Goal: Communication & Community: Answer question/provide support

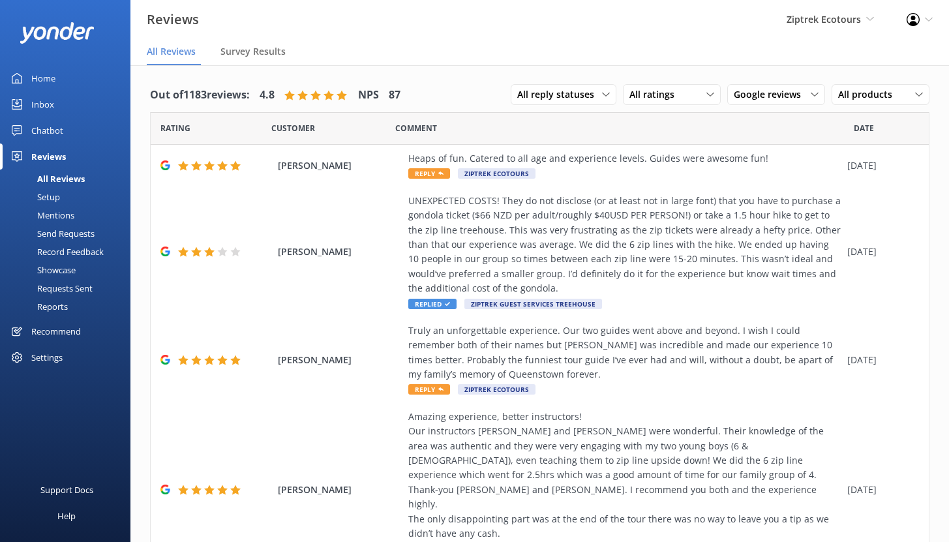
scroll to position [3, 0]
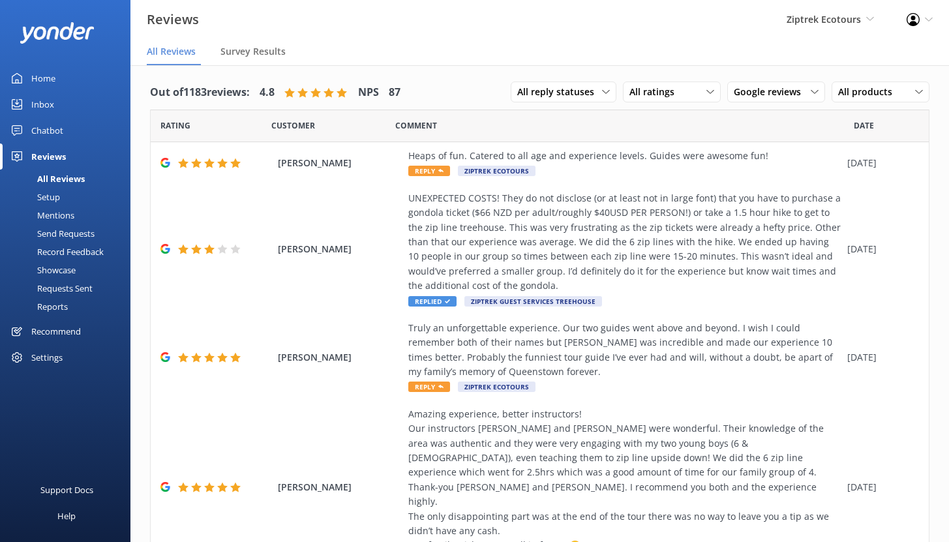
click at [44, 75] on div "Home" at bounding box center [43, 78] width 24 height 26
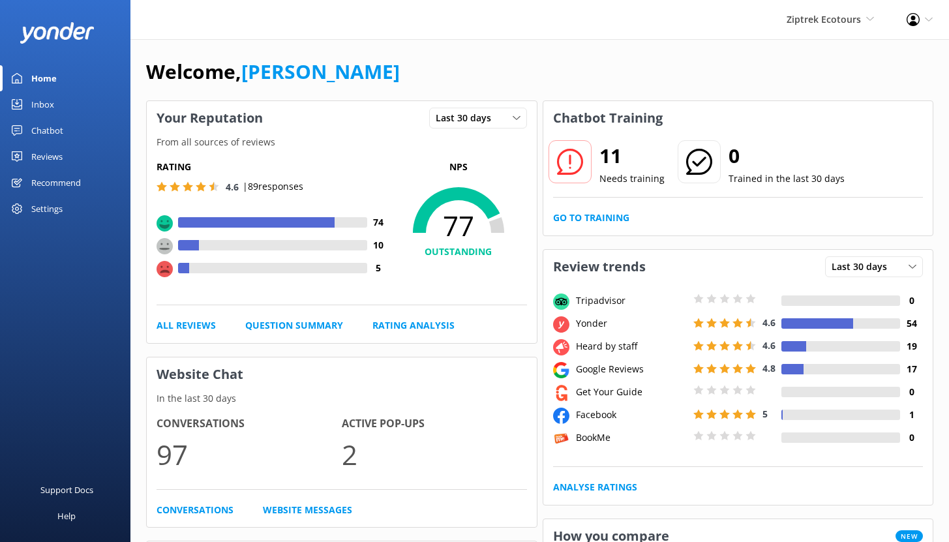
click at [55, 154] on div "Reviews" at bounding box center [46, 157] width 31 height 26
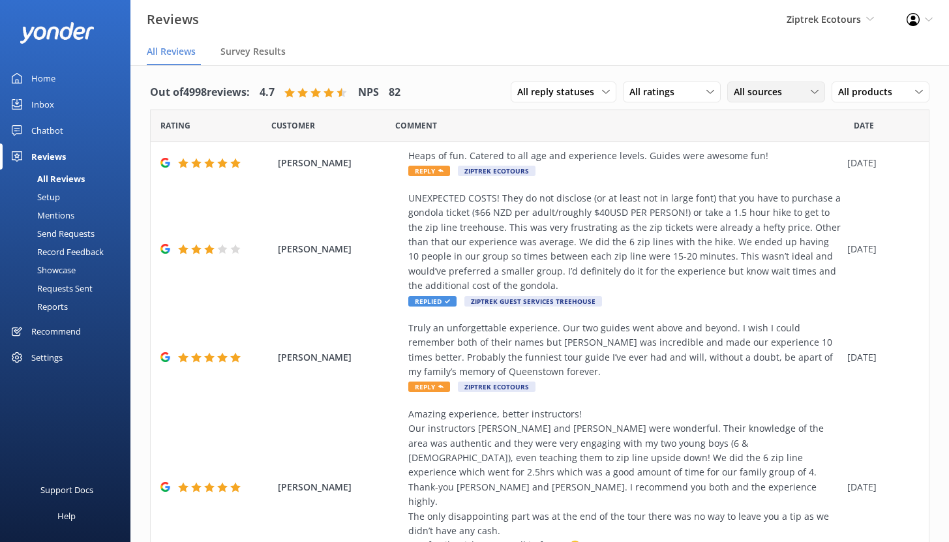
click at [766, 96] on span "All sources" at bounding box center [762, 92] width 56 height 14
click at [761, 86] on span "All sources" at bounding box center [762, 92] width 56 height 14
click at [760, 93] on span "All sources" at bounding box center [762, 92] width 56 height 14
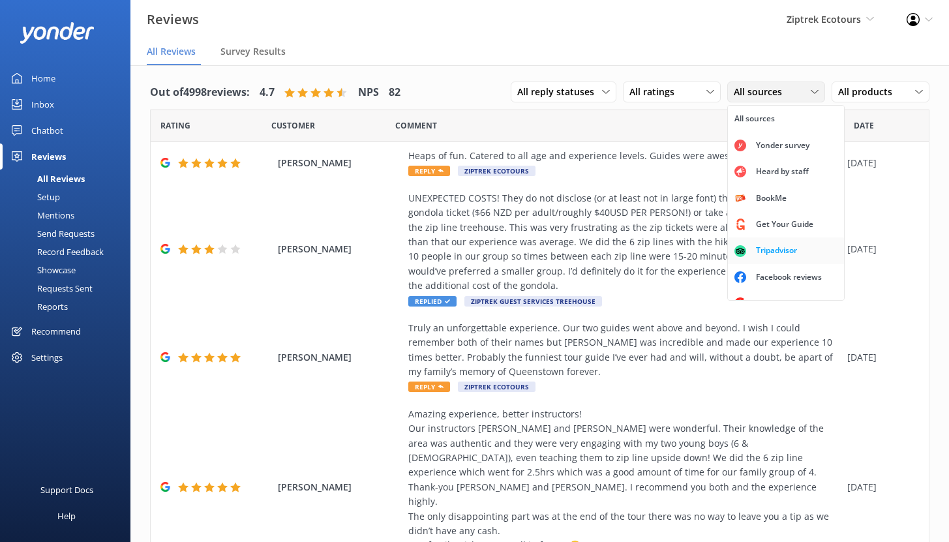
click at [750, 254] on div "Tripadvisor" at bounding box center [777, 250] width 61 height 13
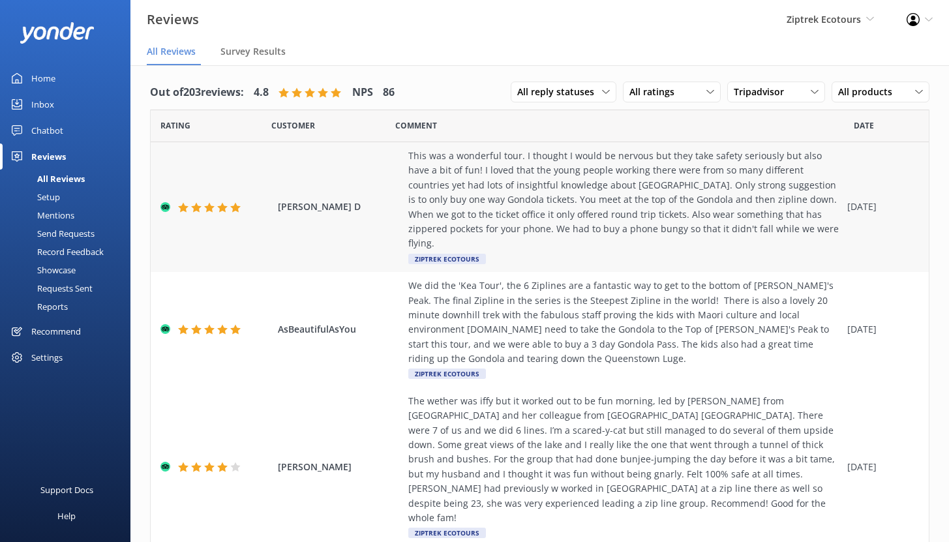
click at [538, 187] on div "This was a wonderful tour. I thought I would be nervous but they take safety se…" at bounding box center [624, 200] width 433 height 102
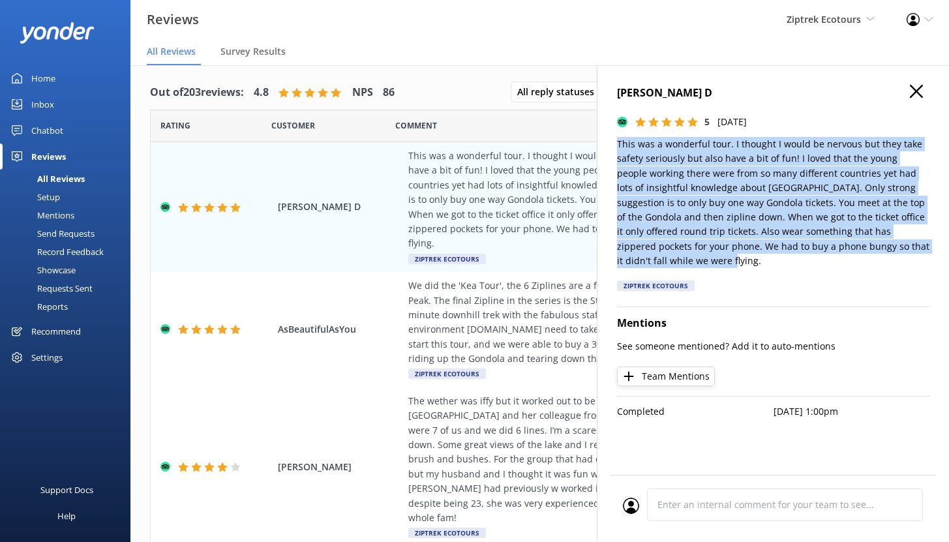
drag, startPoint x: 667, startPoint y: 260, endPoint x: 611, endPoint y: 142, distance: 130.2
click at [611, 142] on div "Debbi D 5 Sun, 11th Feb 2024 This was a wonderful tour. I thought I would be ne…" at bounding box center [773, 336] width 352 height 542
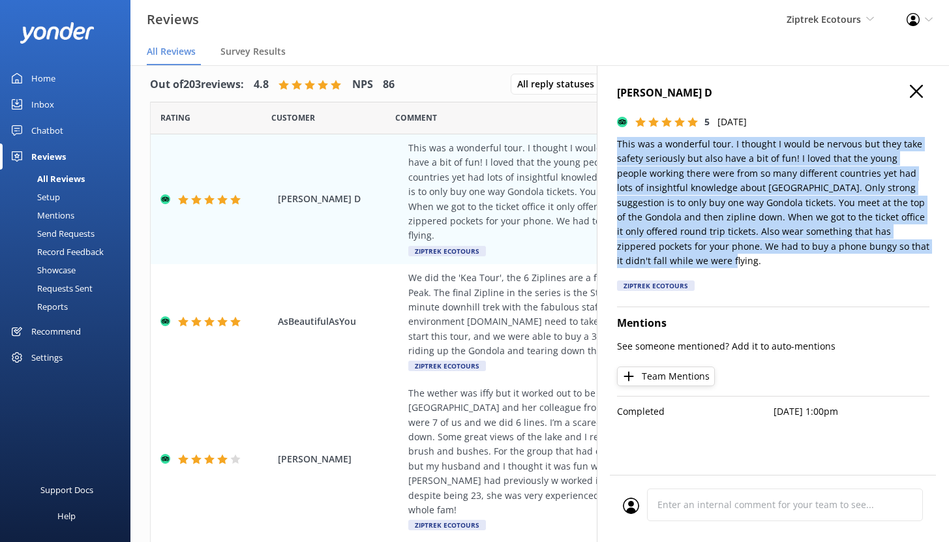
scroll to position [26, 0]
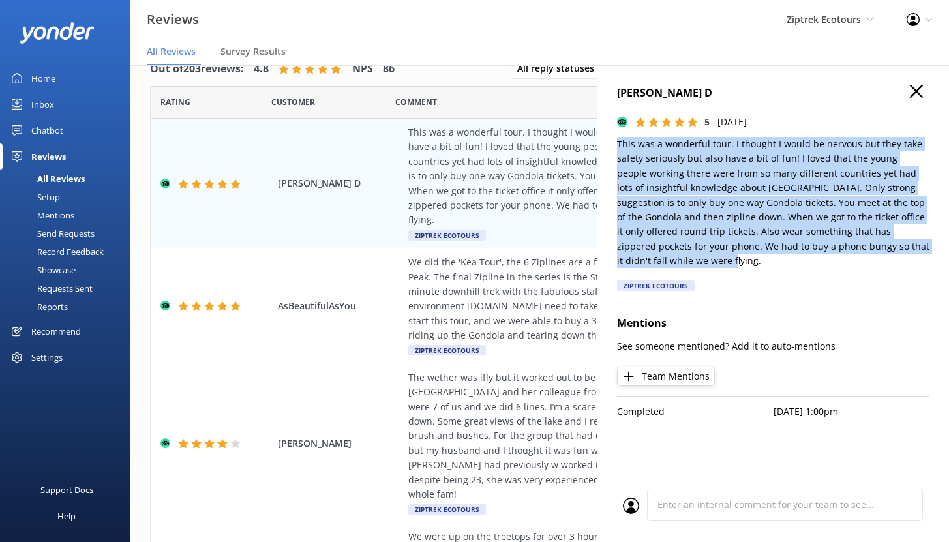
click at [917, 90] on use "button" at bounding box center [916, 91] width 13 height 13
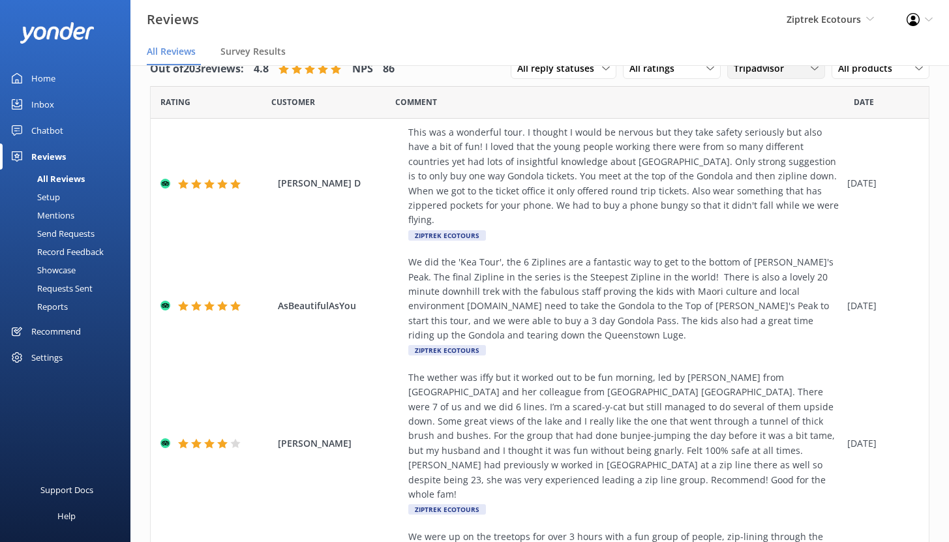
click at [749, 77] on div "Tripadvisor All sources Yonder survey Heard by staff BookMe Get Your Guide Trip…" at bounding box center [777, 68] width 98 height 21
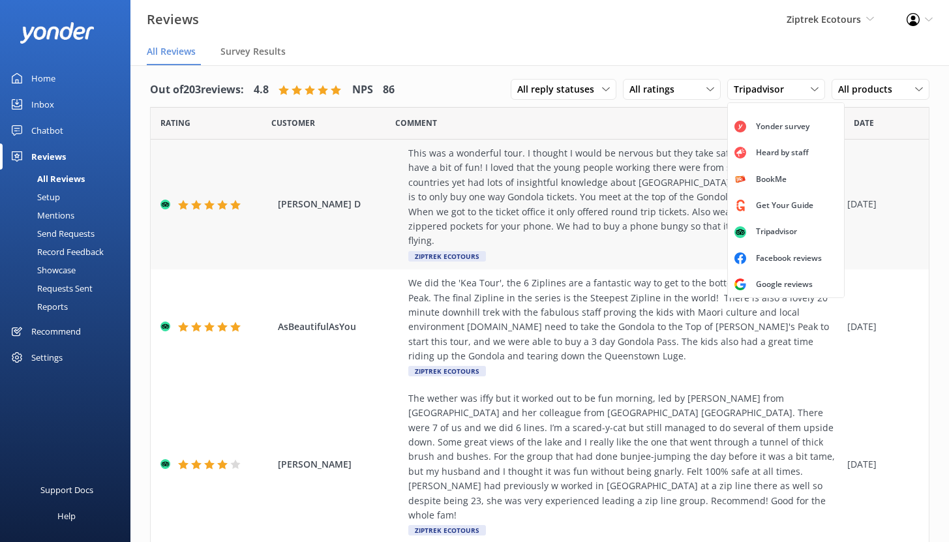
scroll to position [0, 0]
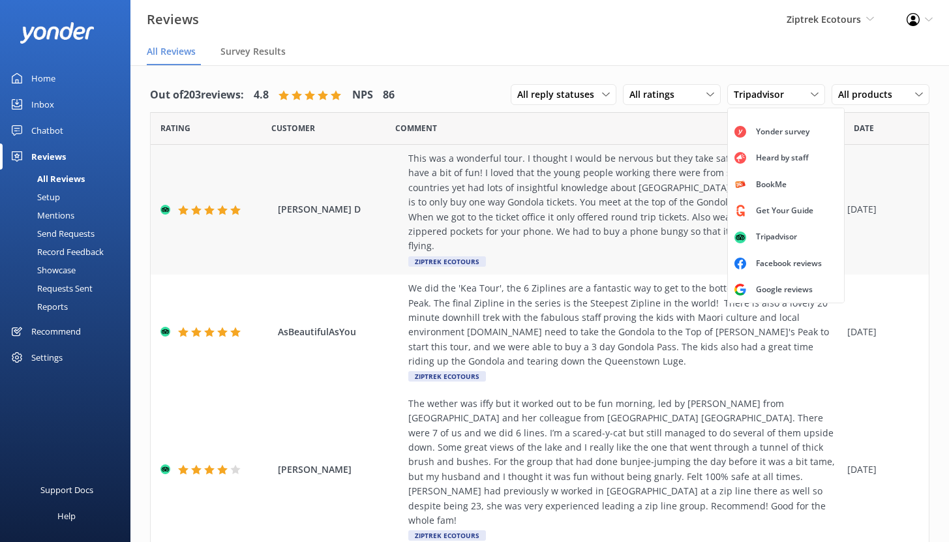
click at [566, 208] on div "This was a wonderful tour. I thought I would be nervous but they take safety se…" at bounding box center [624, 202] width 433 height 102
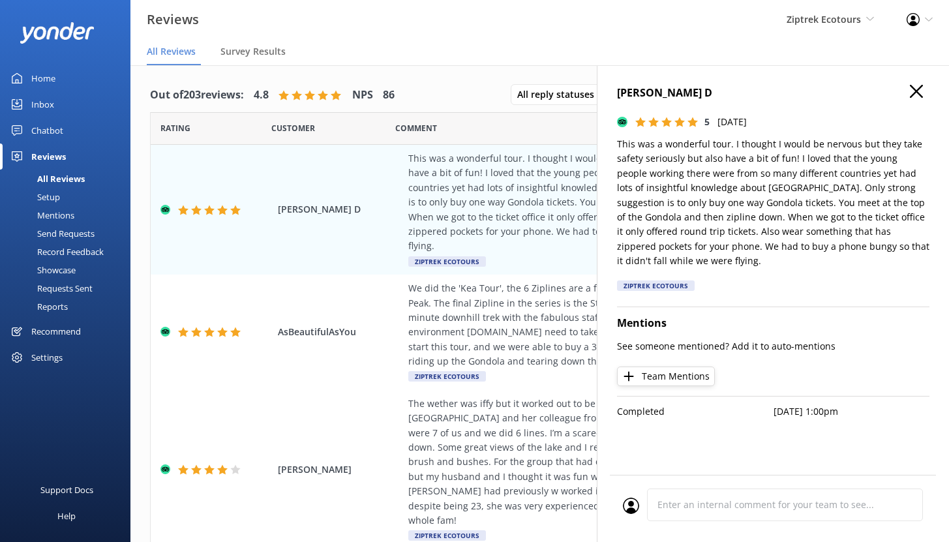
click at [919, 90] on icon "button" at bounding box center [916, 91] width 13 height 13
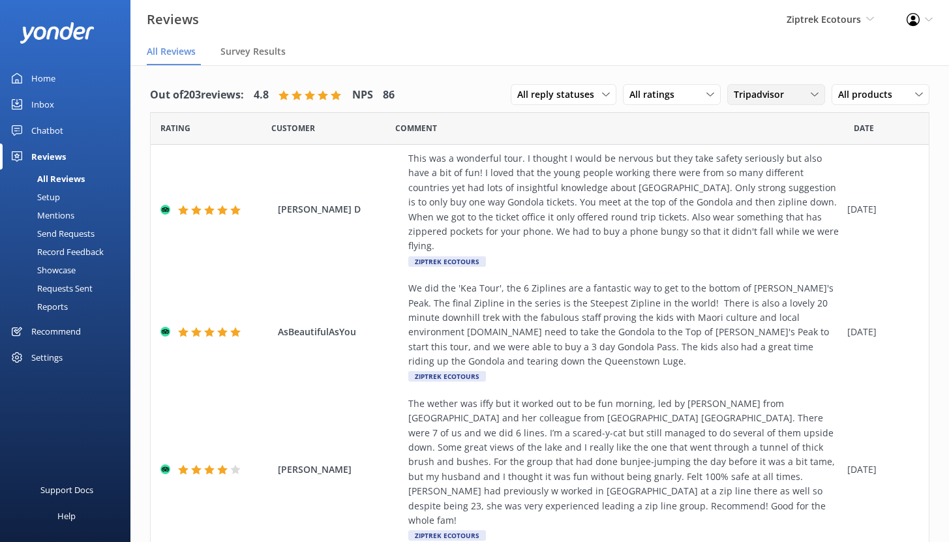
click at [775, 96] on span "Tripadvisor" at bounding box center [763, 94] width 58 height 14
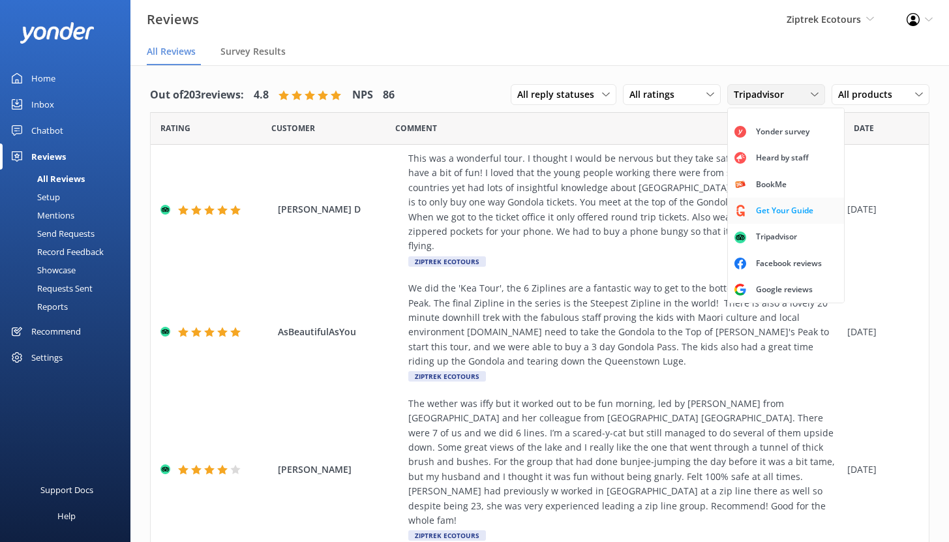
click at [755, 204] on div "Get Your Guide" at bounding box center [785, 210] width 77 height 13
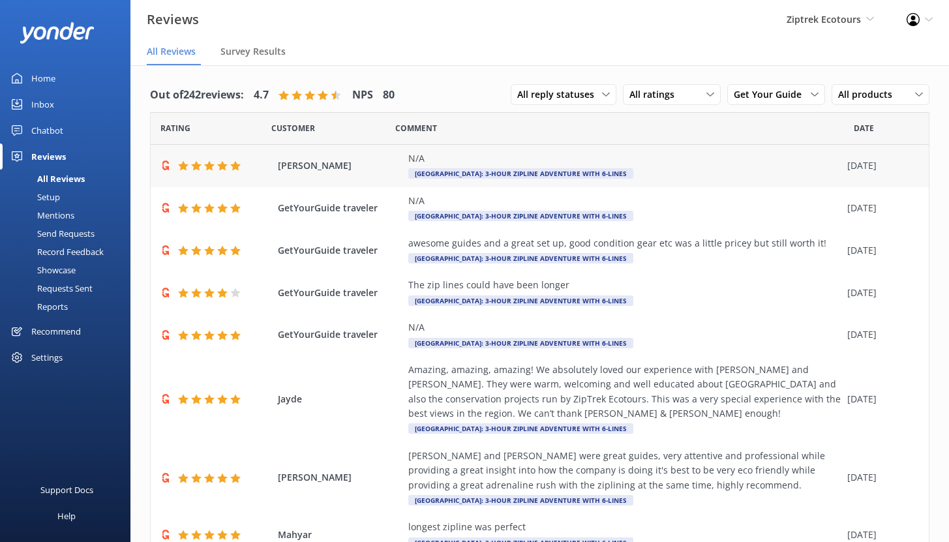
click at [528, 151] on div "N/A" at bounding box center [624, 158] width 433 height 14
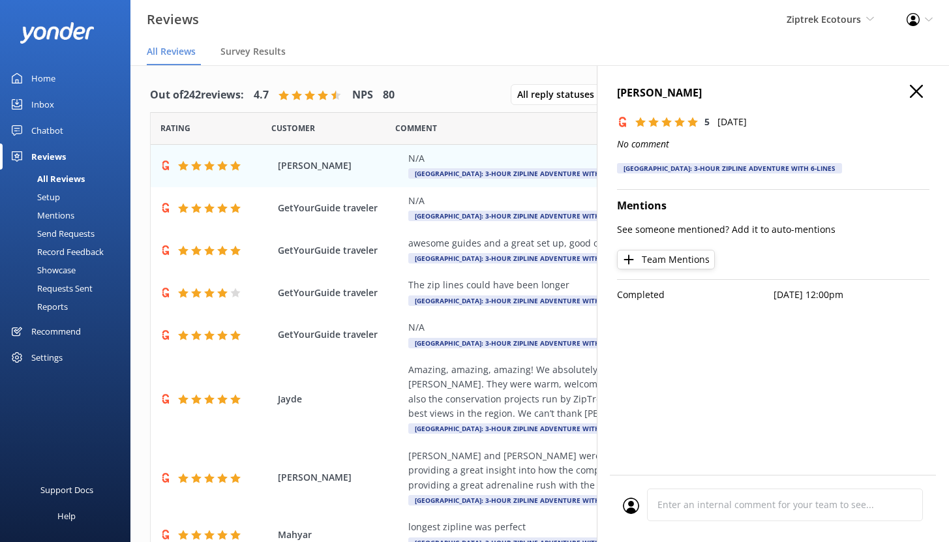
click at [910, 93] on icon "button" at bounding box center [916, 91] width 13 height 13
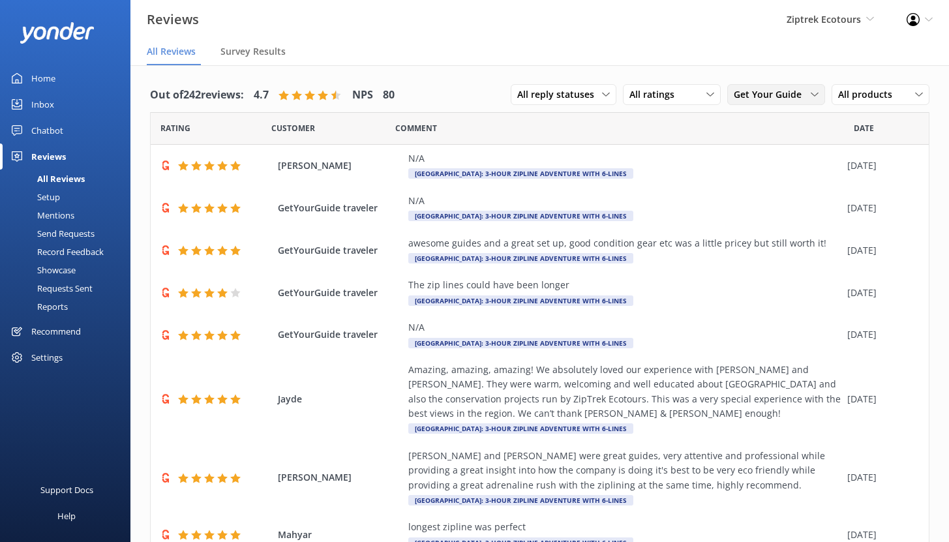
click at [786, 93] on span "Get Your Guide" at bounding box center [772, 94] width 76 height 14
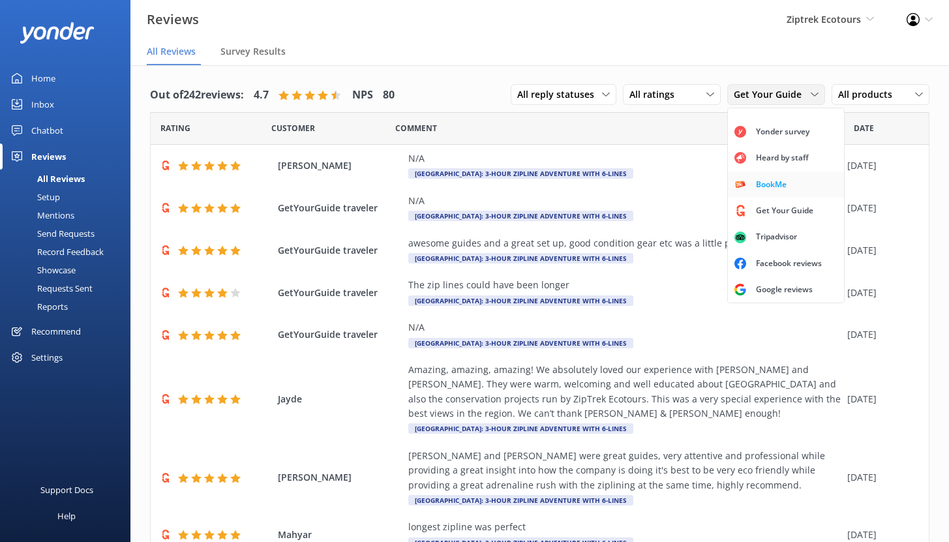
click at [758, 172] on link "BookMe" at bounding box center [786, 185] width 116 height 26
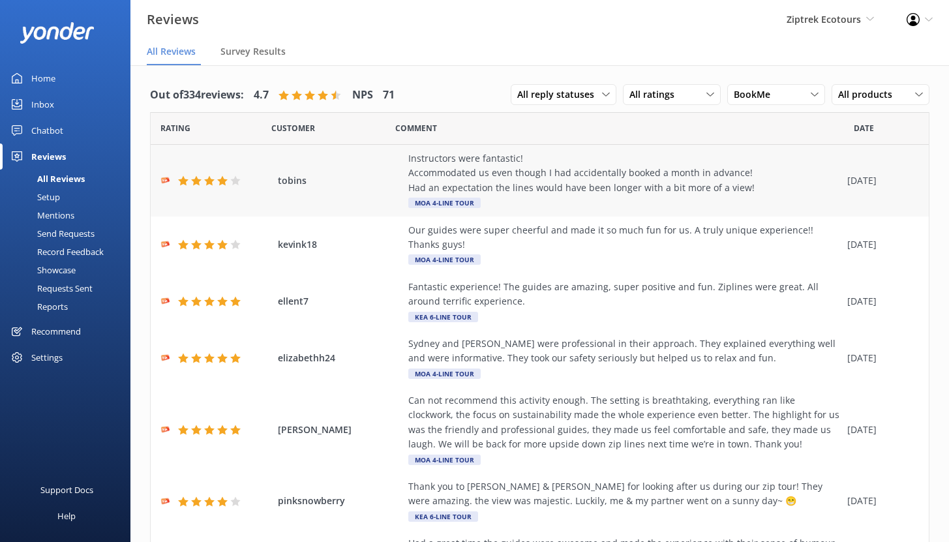
click at [705, 154] on div "Instructors were fantastic! Accommodated us even though I had accidentally book…" at bounding box center [624, 173] width 433 height 44
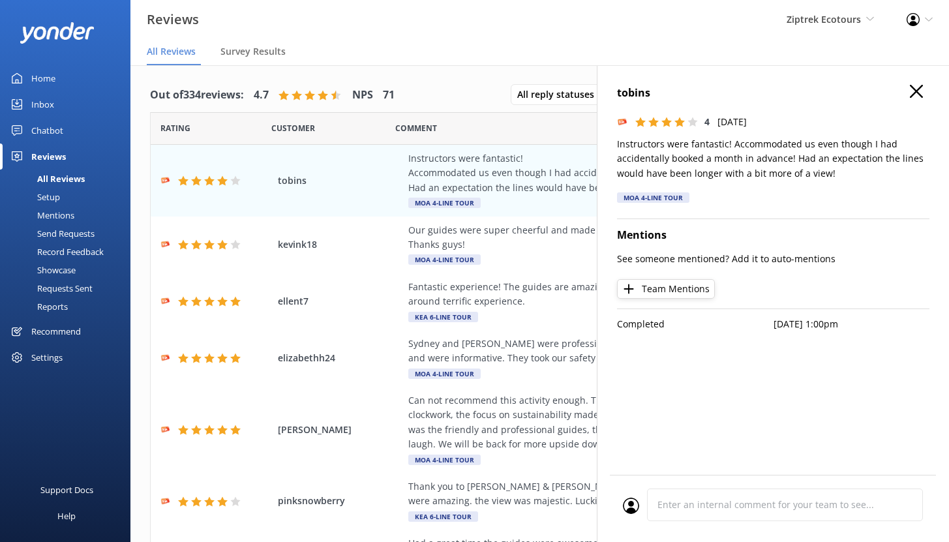
click at [912, 84] on div "tobins 4 Tue, 29th Oct 2024 Instructors were fantastic! Accommodated us even th…" at bounding box center [773, 336] width 352 height 542
click at [922, 91] on icon "button" at bounding box center [916, 91] width 13 height 13
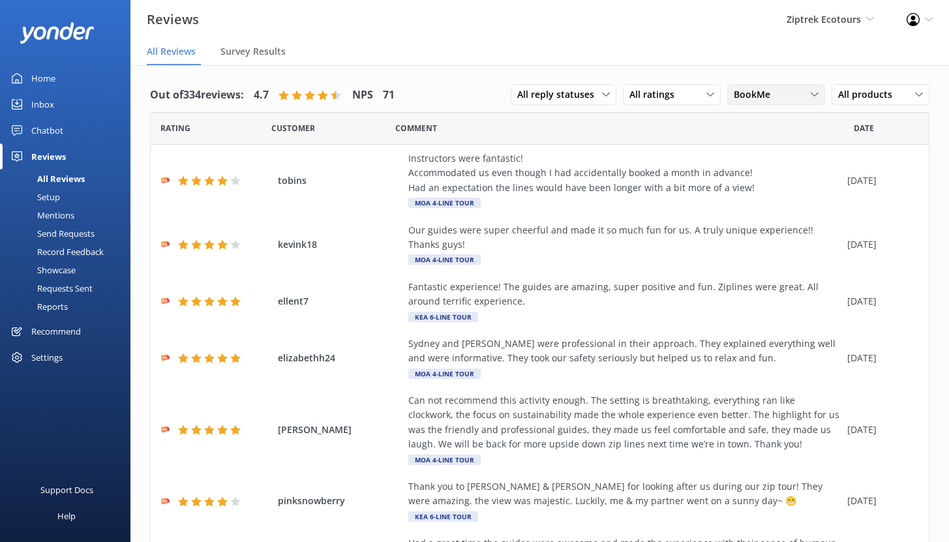
click at [774, 91] on div "BookMe" at bounding box center [776, 94] width 91 height 14
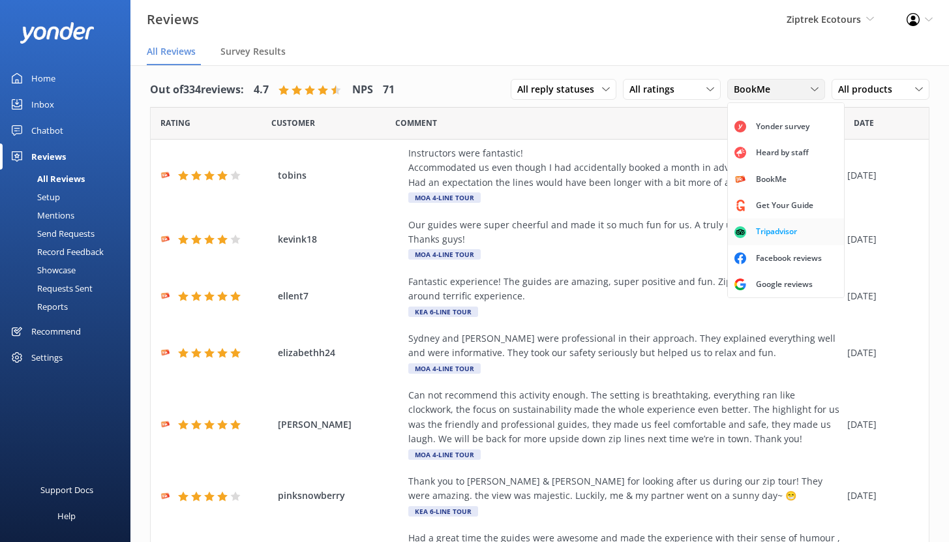
scroll to position [27, 0]
click at [847, 18] on span "Ziptrek Ecotours" at bounding box center [824, 19] width 74 height 12
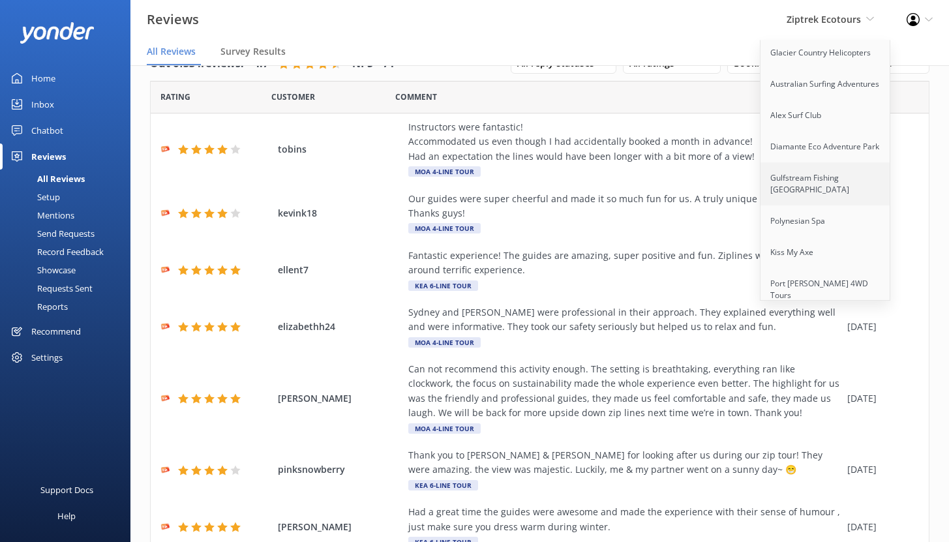
scroll to position [598, 0]
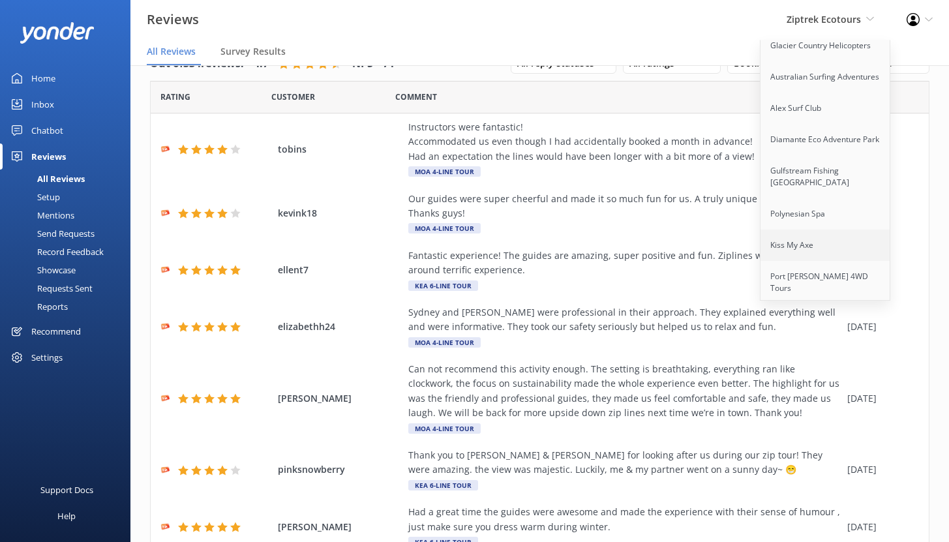
click at [788, 230] on link "Kiss My Axe" at bounding box center [826, 245] width 131 height 31
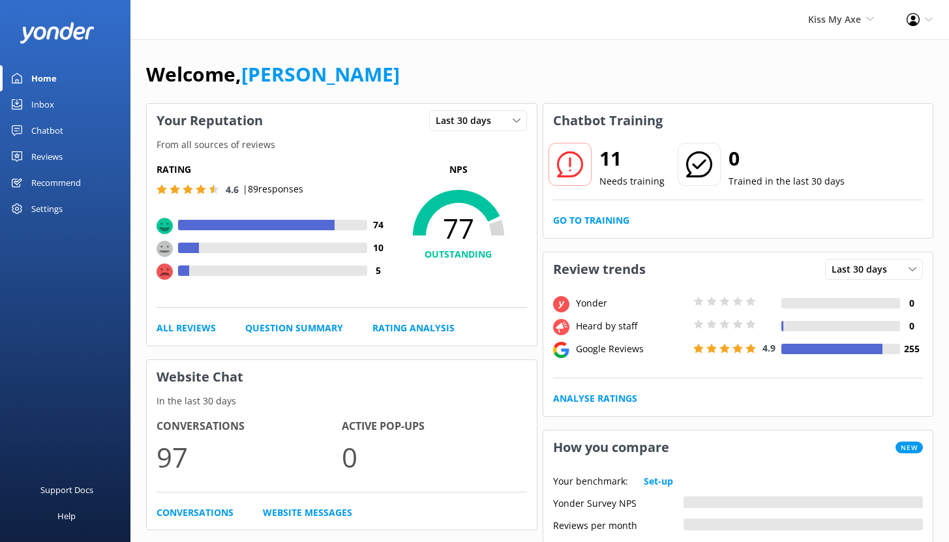
click at [61, 159] on div "Reviews" at bounding box center [46, 157] width 31 height 26
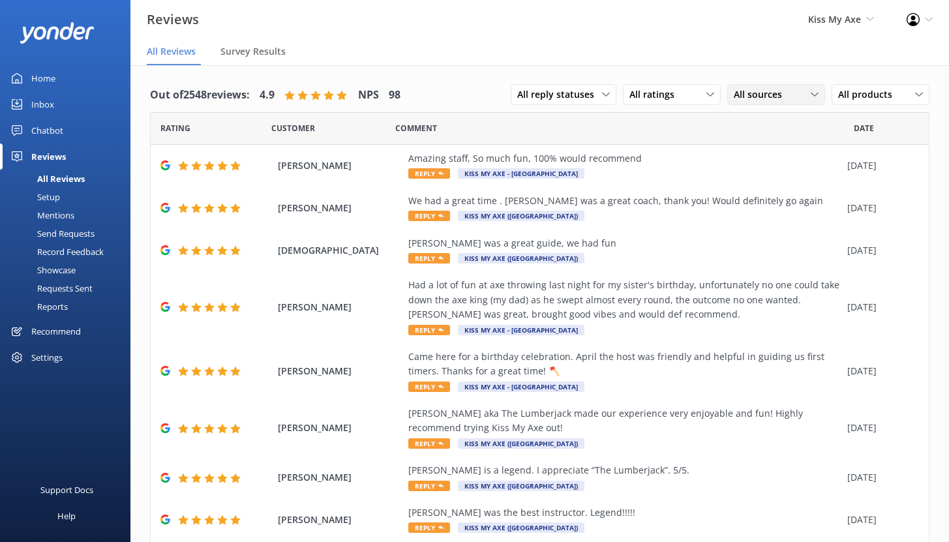
click at [765, 96] on span "All sources" at bounding box center [762, 94] width 56 height 14
click at [42, 72] on div "Home" at bounding box center [43, 78] width 24 height 26
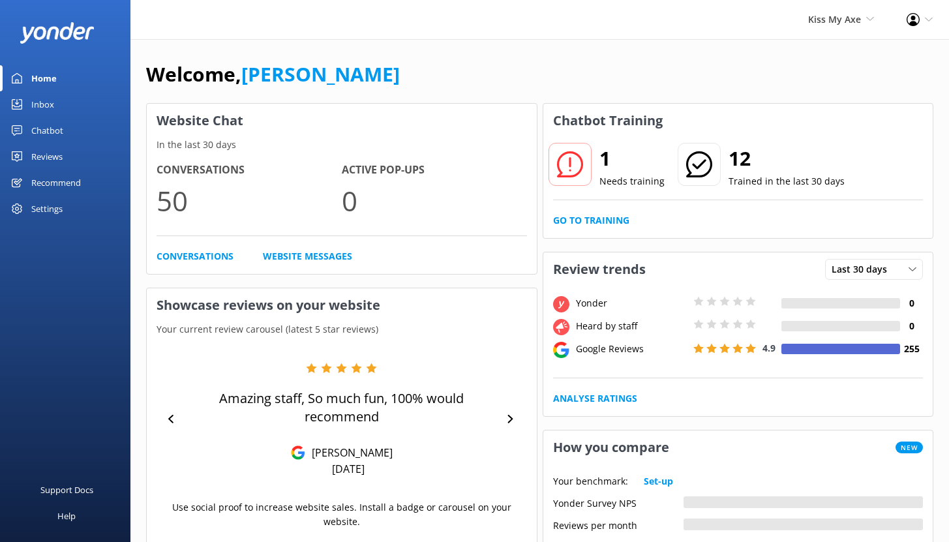
click at [844, 28] on div "Kiss My Axe Yonder demo Yonder Zipline Ziptrek Ecotours Sedona Off-Road Center …" at bounding box center [841, 19] width 99 height 39
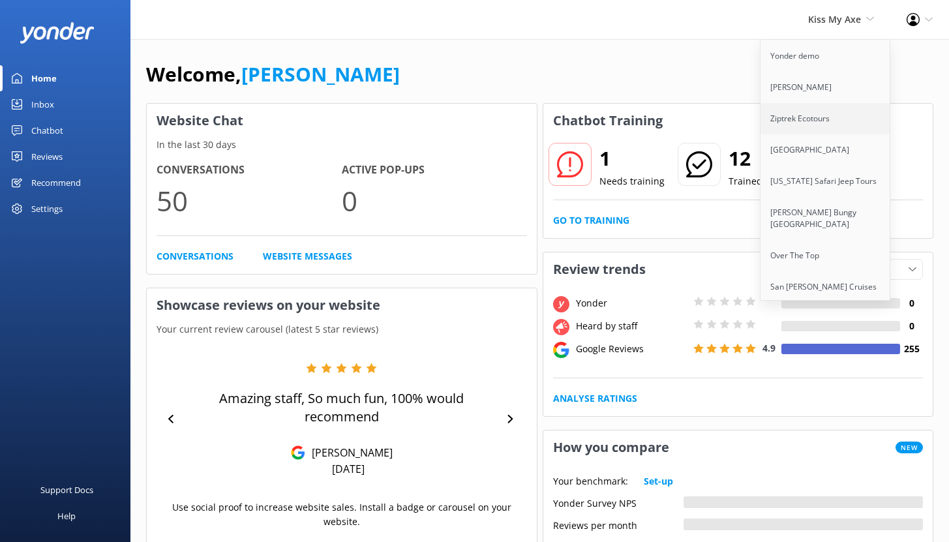
click at [802, 119] on link "Ziptrek Ecotours" at bounding box center [826, 118] width 131 height 31
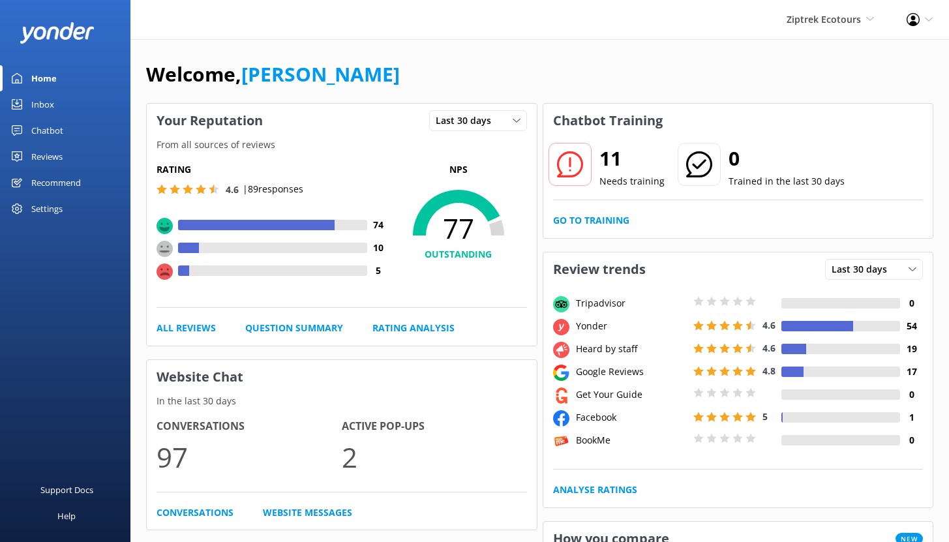
click at [41, 131] on div "Chatbot" at bounding box center [47, 130] width 32 height 26
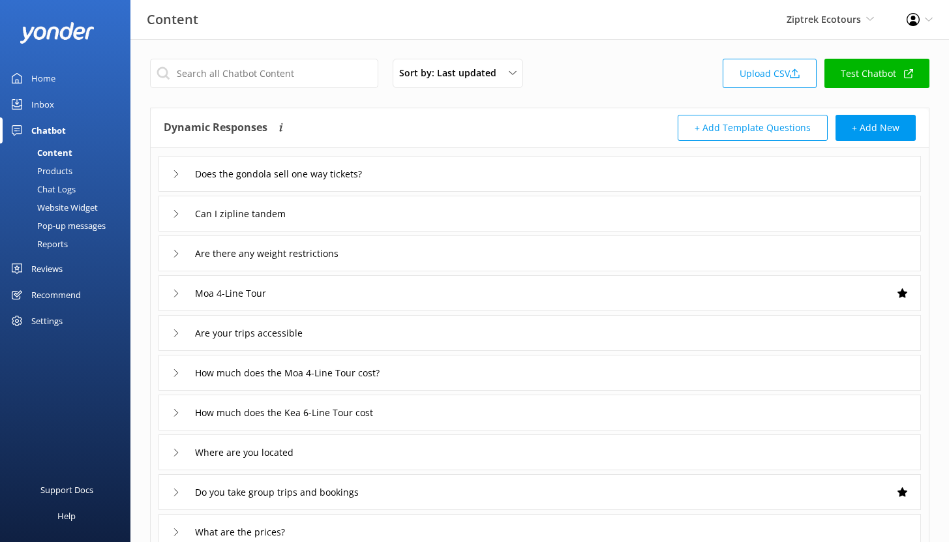
click at [50, 243] on div "Reports" at bounding box center [38, 244] width 60 height 18
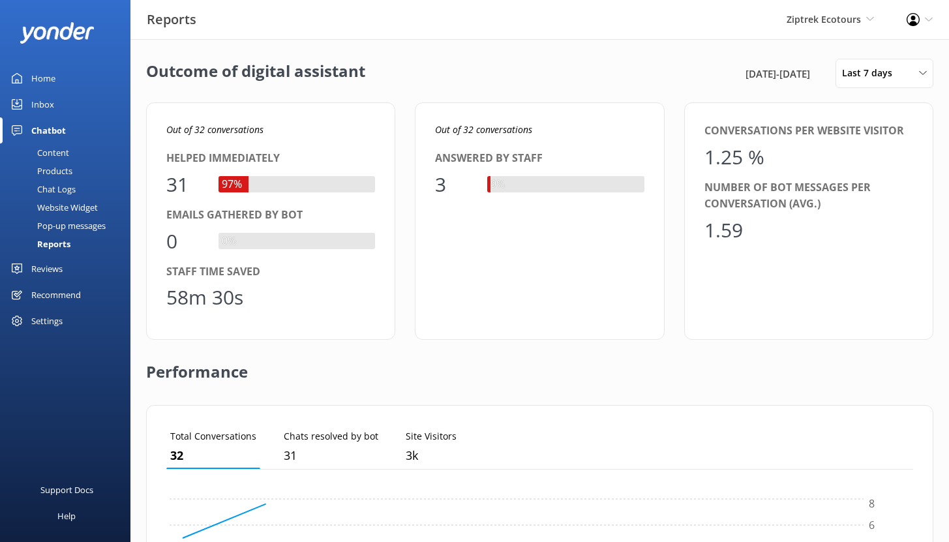
scroll to position [121, 737]
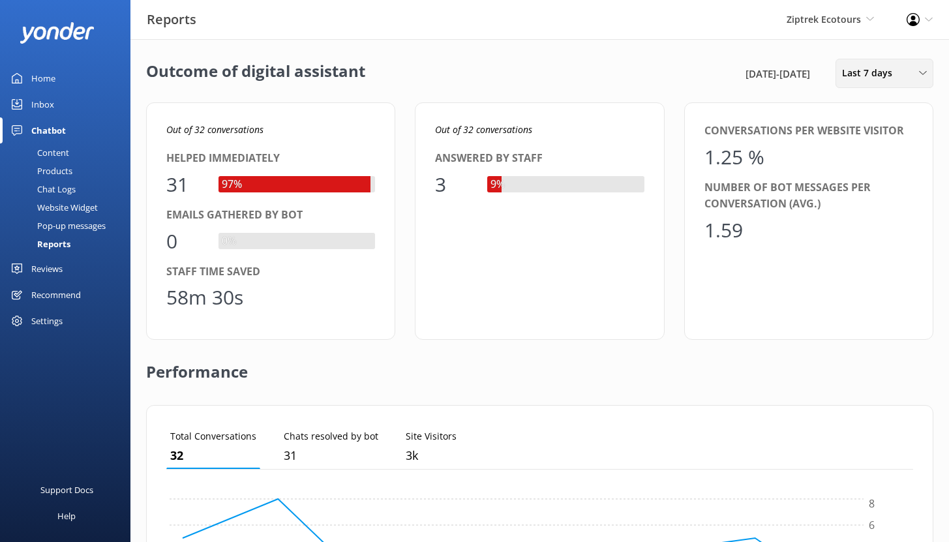
click at [863, 72] on span "Last 7 days" at bounding box center [871, 73] width 58 height 14
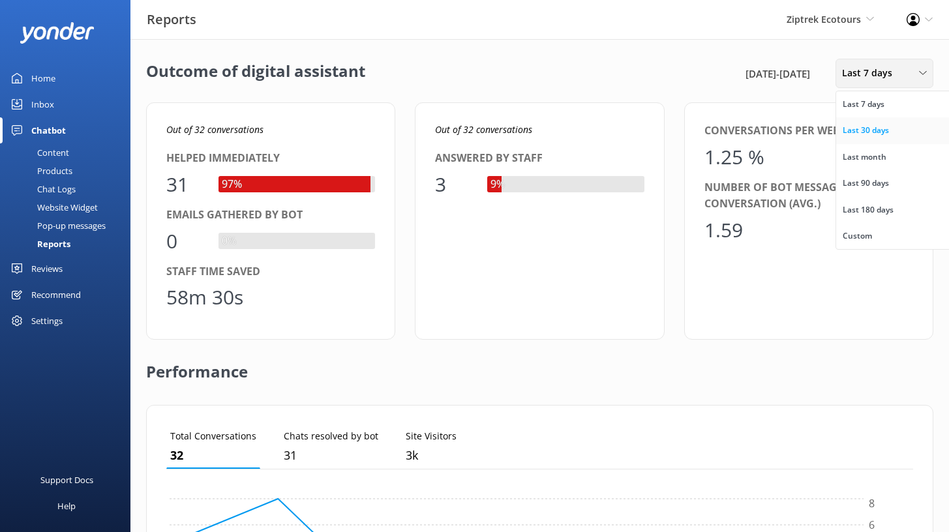
click at [880, 129] on div "Last 30 days" at bounding box center [866, 130] width 46 height 13
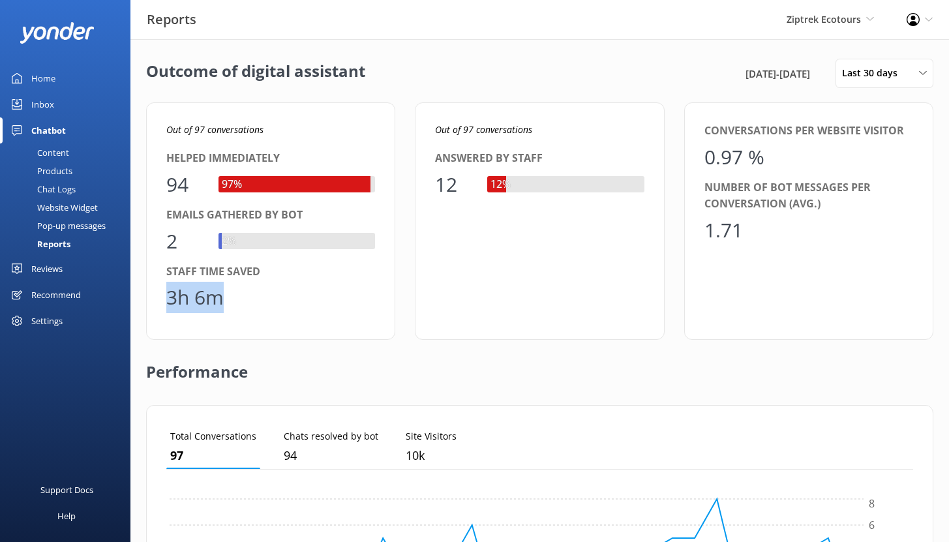
drag, startPoint x: 224, startPoint y: 298, endPoint x: 170, endPoint y: 297, distance: 54.8
click at [170, 297] on div "3h 6m" at bounding box center [270, 297] width 209 height 31
drag, startPoint x: 168, startPoint y: 184, endPoint x: 215, endPoint y: 187, distance: 47.7
click at [219, 187] on div "94 97%" at bounding box center [270, 184] width 209 height 31
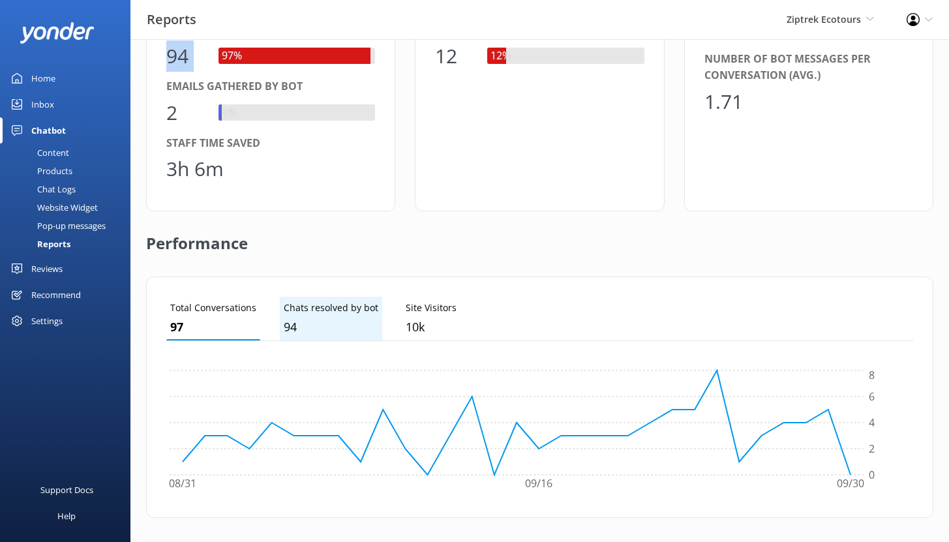
scroll to position [0, 0]
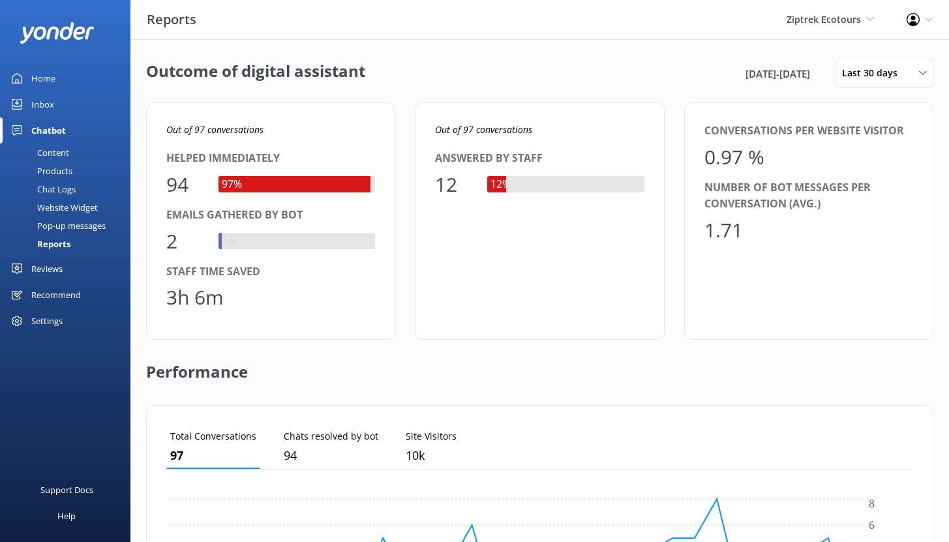
click at [58, 153] on div "Content" at bounding box center [38, 153] width 61 height 18
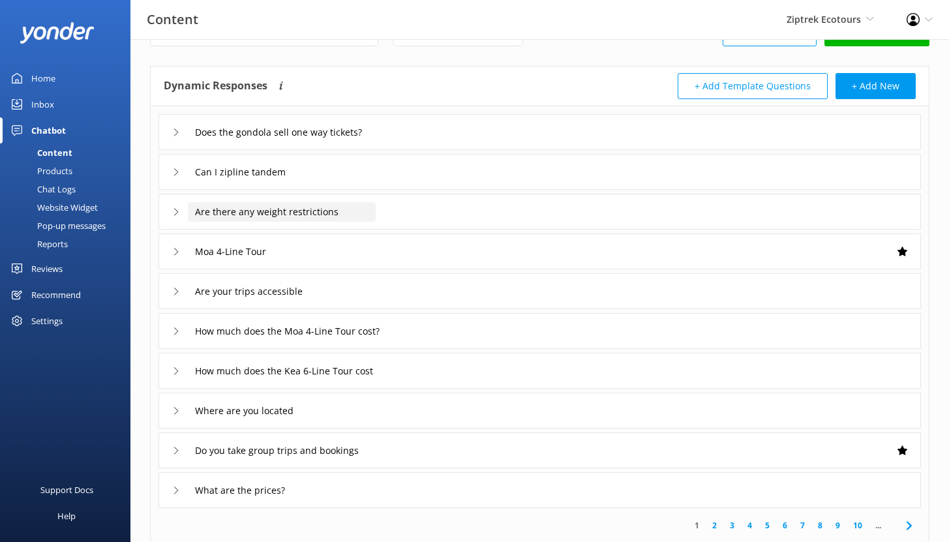
scroll to position [41, 0]
click at [48, 186] on div "Chat Logs" at bounding box center [42, 189] width 68 height 18
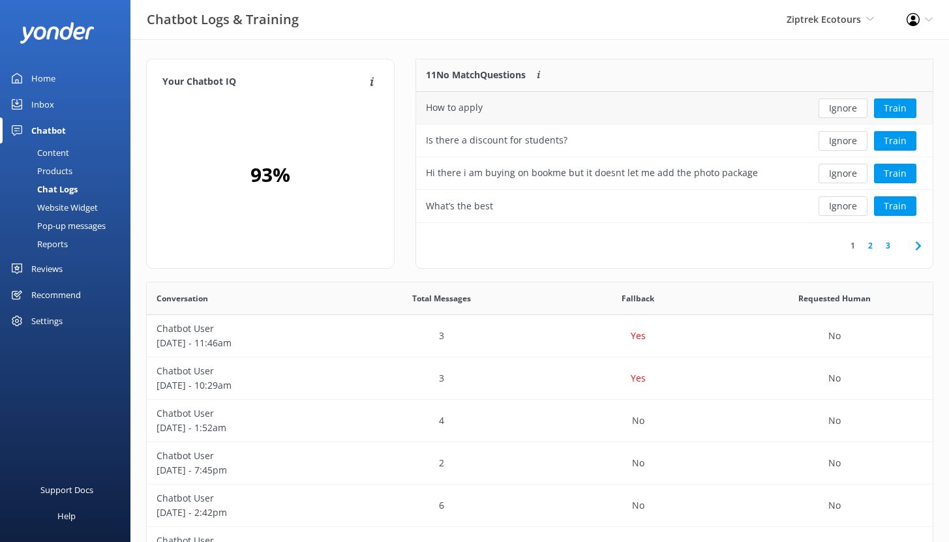
scroll to position [10, 10]
click at [56, 271] on div "Reviews" at bounding box center [46, 269] width 31 height 26
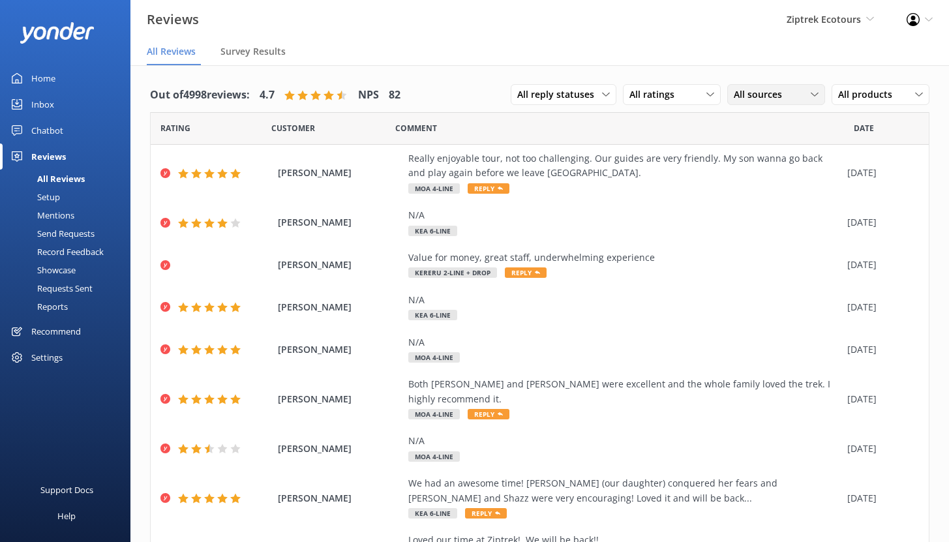
click at [760, 97] on span "All sources" at bounding box center [762, 94] width 56 height 14
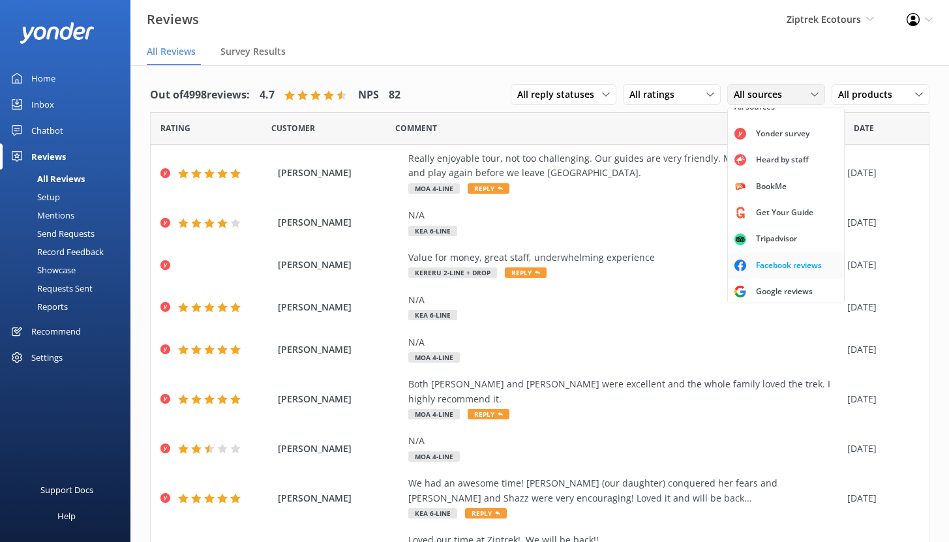
scroll to position [29, 0]
click at [747, 283] on div "Google reviews" at bounding box center [785, 289] width 76 height 13
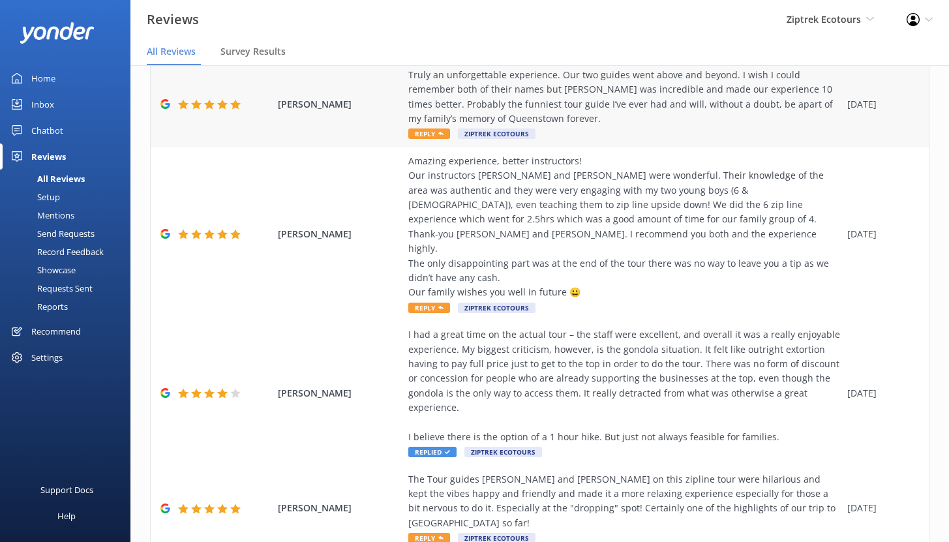
scroll to position [189, 0]
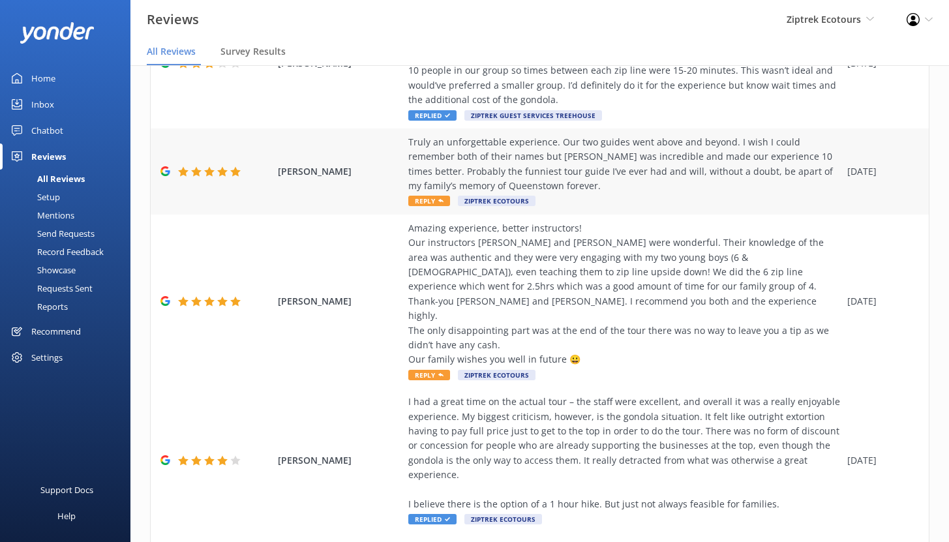
click at [493, 162] on div "Truly an unforgettable experience. Our two guides went above and beyond. I wish…" at bounding box center [624, 164] width 433 height 59
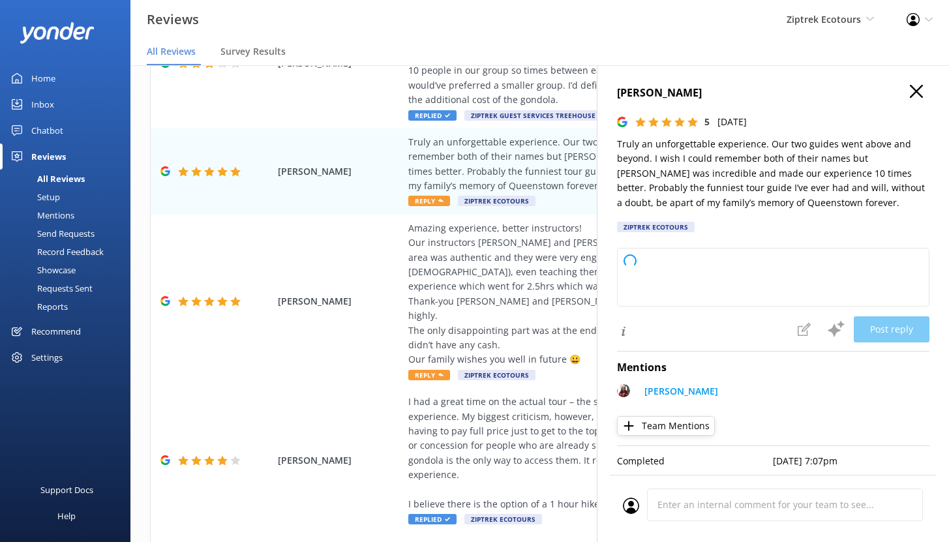
type textarea "Kia ora, Thank you so much for sharing your amazing feedback! We are absolutely…"
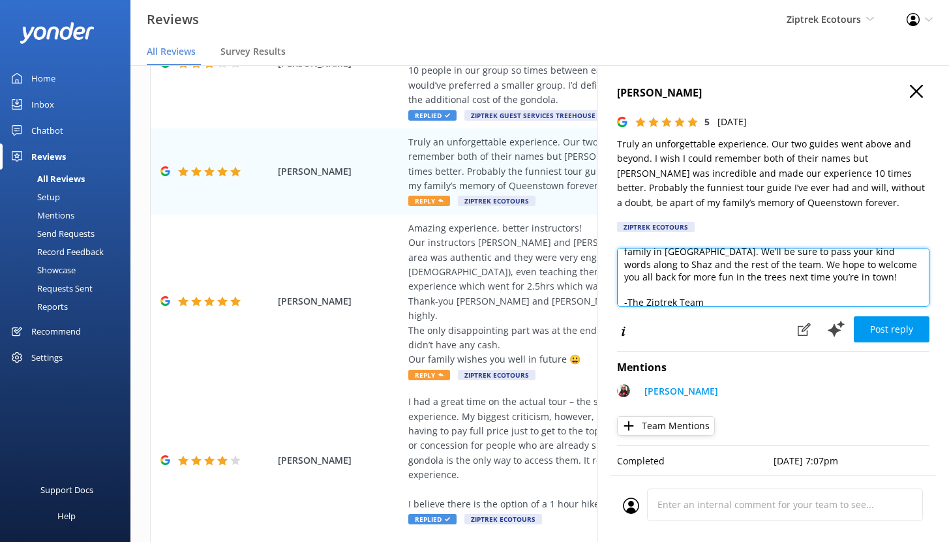
scroll to position [0, 0]
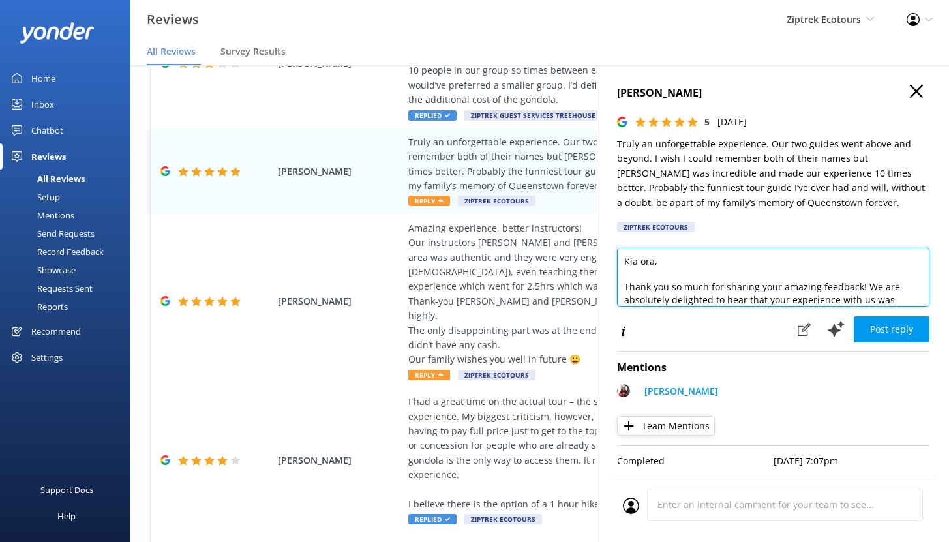
drag, startPoint x: 707, startPoint y: 303, endPoint x: 612, endPoint y: 223, distance: 124.6
click at [612, 223] on div "[PERSON_NAME] 5 [DATE] Truly an unforgettable experience. Our two guides went a…" at bounding box center [773, 336] width 352 height 542
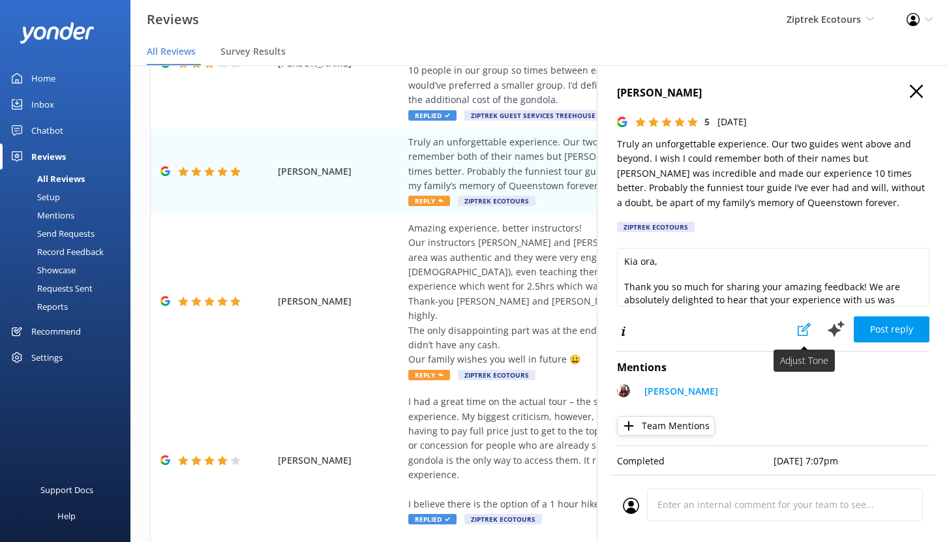
click at [798, 328] on icon at bounding box center [804, 329] width 13 height 13
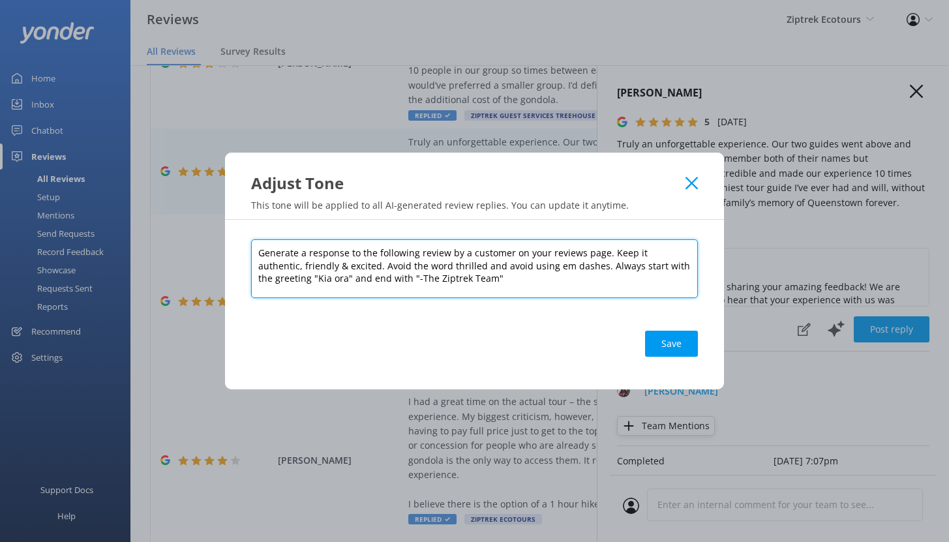
drag, startPoint x: 607, startPoint y: 253, endPoint x: 679, endPoint y: 279, distance: 77.2
click at [679, 279] on textarea "Generate a response to the following review by a customer on your reviews page.…" at bounding box center [474, 268] width 447 height 59
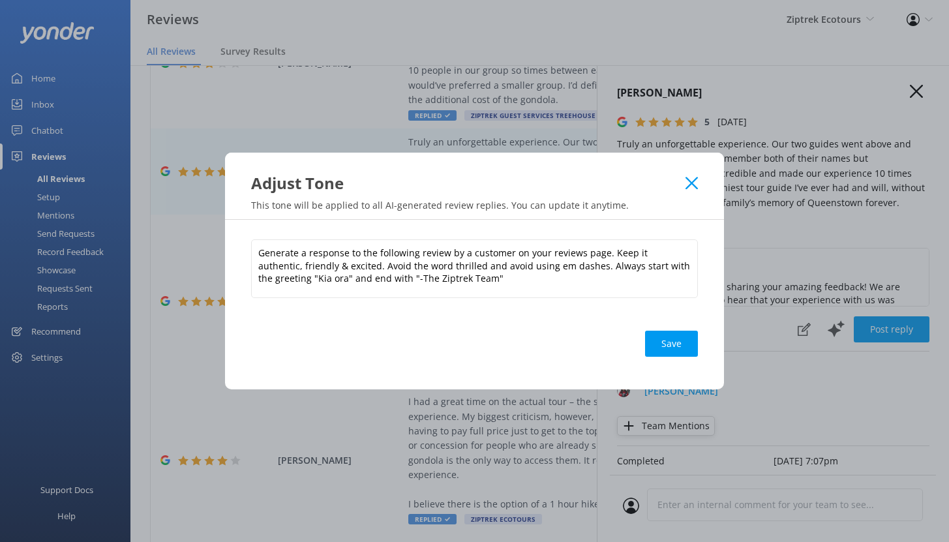
click at [688, 187] on use at bounding box center [692, 183] width 12 height 12
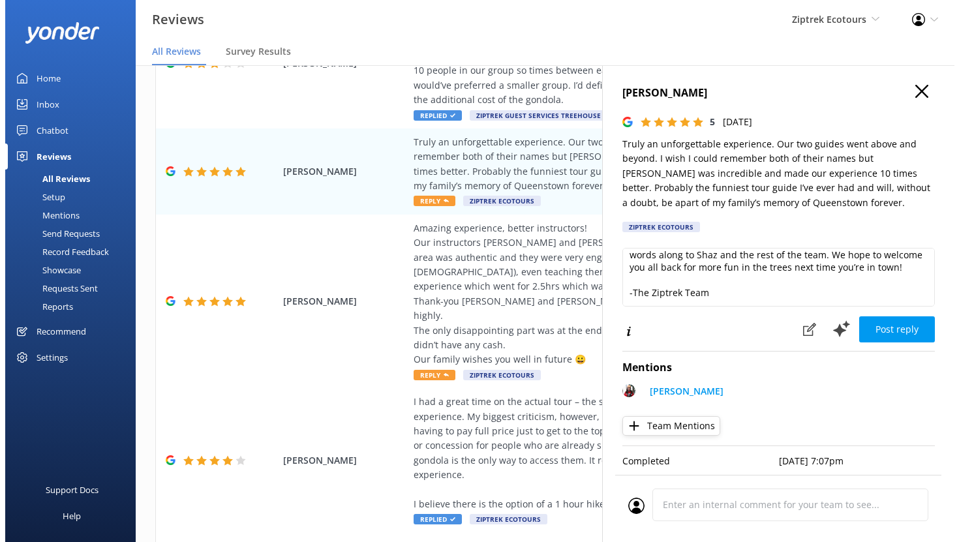
scroll to position [84, 0]
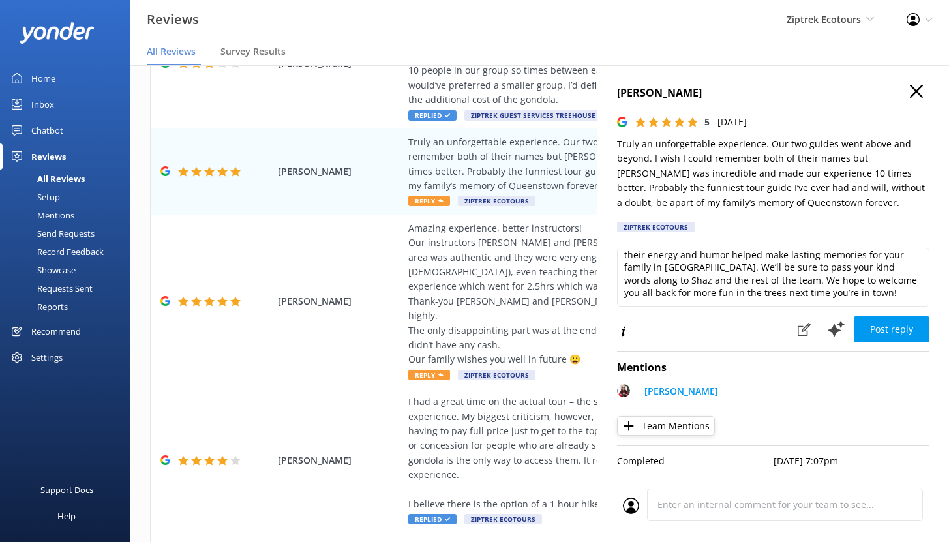
click at [65, 217] on div "Mentions" at bounding box center [41, 215] width 67 height 18
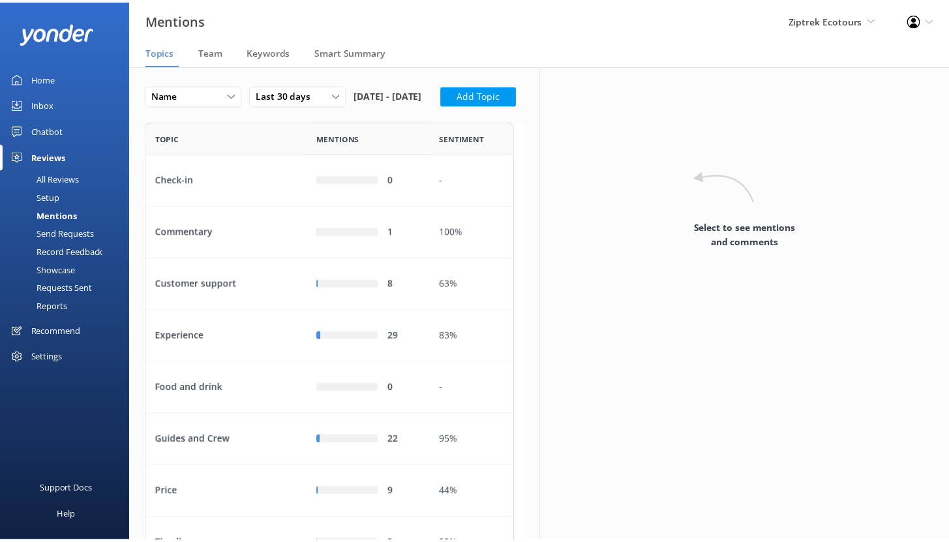
scroll to position [493, 363]
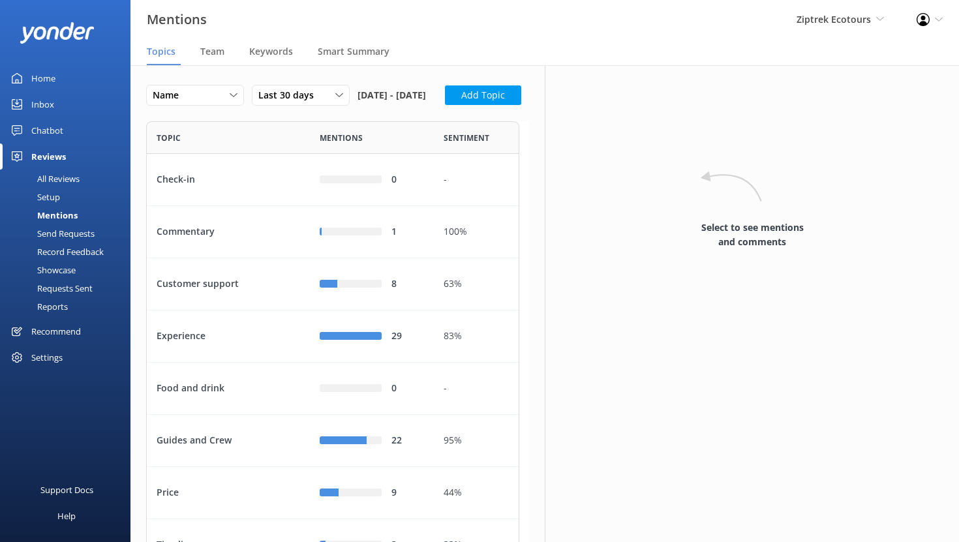
click at [55, 182] on div "All Reviews" at bounding box center [44, 179] width 72 height 18
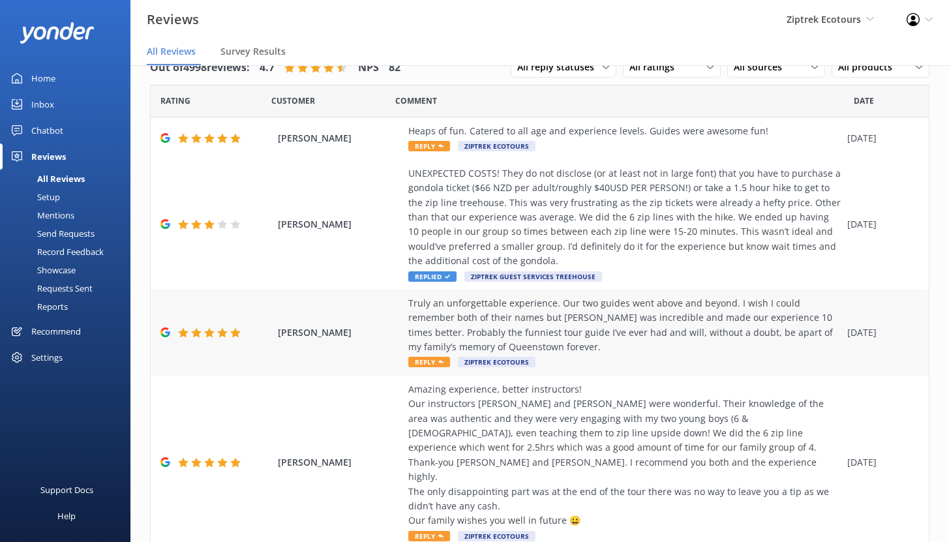
scroll to position [91, 0]
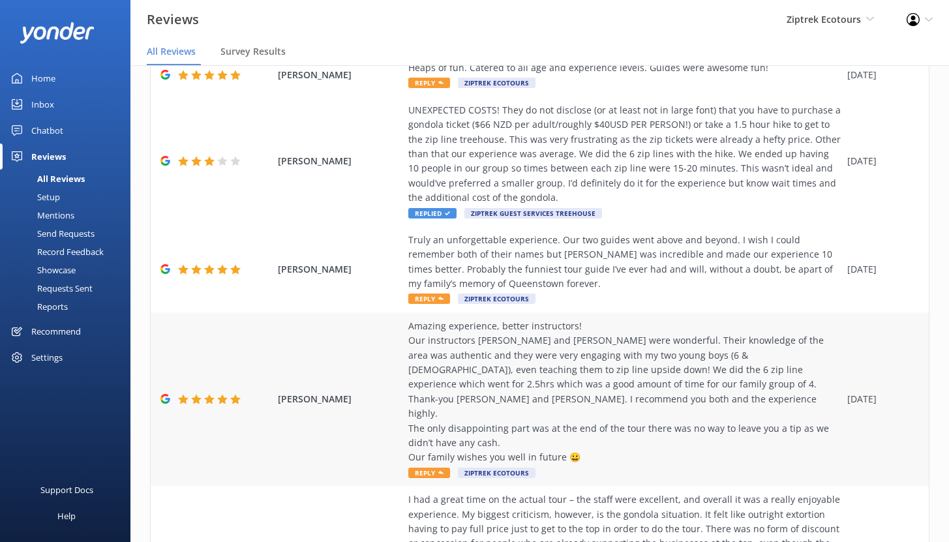
click at [538, 365] on div "Amazing experience, better instructors! Our instructors [PERSON_NAME] and [PERS…" at bounding box center [624, 392] width 433 height 146
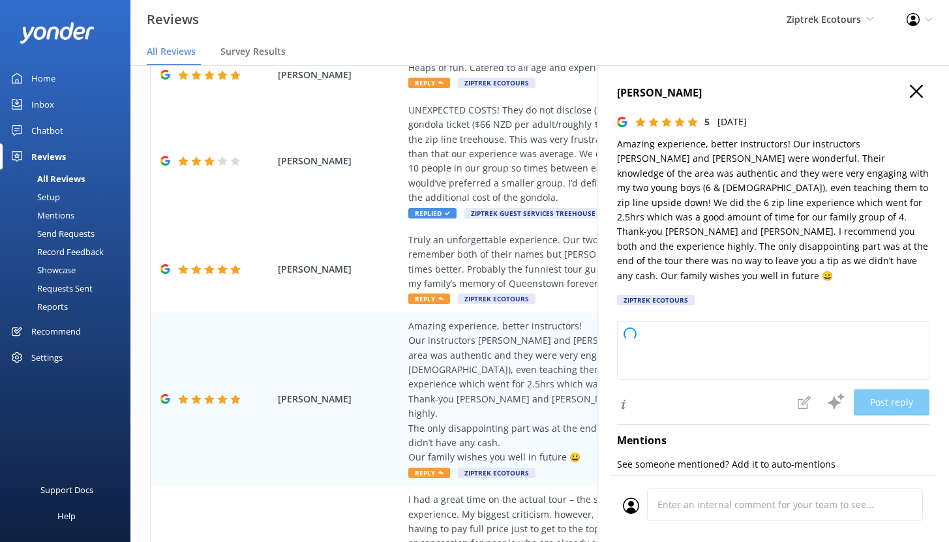
click at [913, 93] on icon "button" at bounding box center [916, 91] width 13 height 13
